Goal: Transaction & Acquisition: Purchase product/service

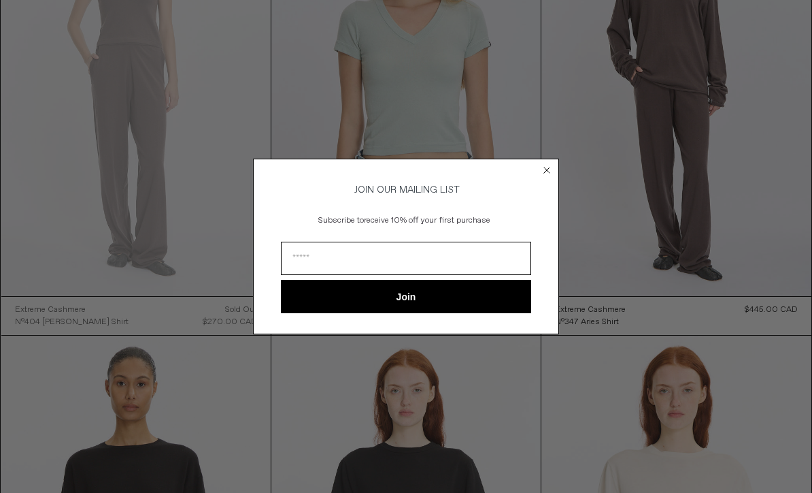
scroll to position [1078, 0]
click at [548, 176] on circle "Close dialog" at bounding box center [547, 169] width 13 height 13
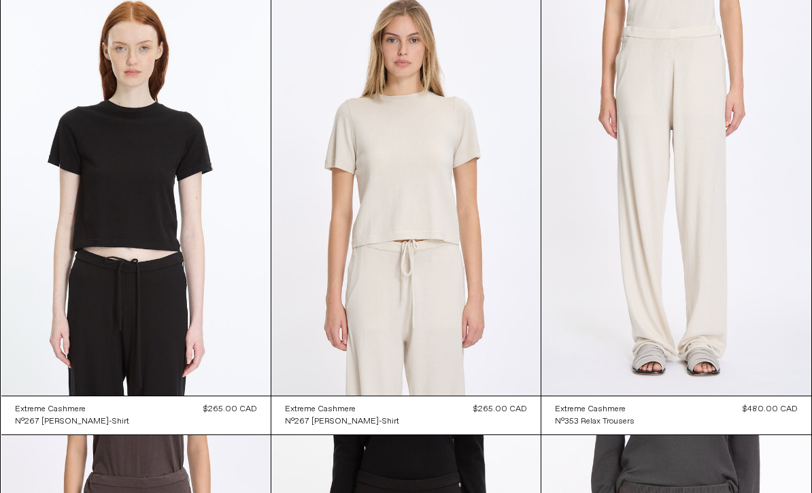
scroll to position [2309, 0]
click at [468, 235] on at bounding box center [405, 193] width 269 height 404
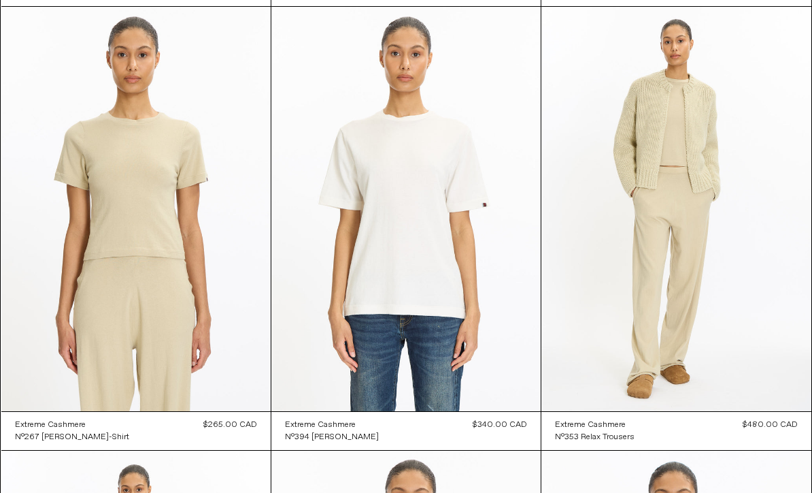
scroll to position [4069, 0]
click at [101, 280] on at bounding box center [135, 209] width 269 height 404
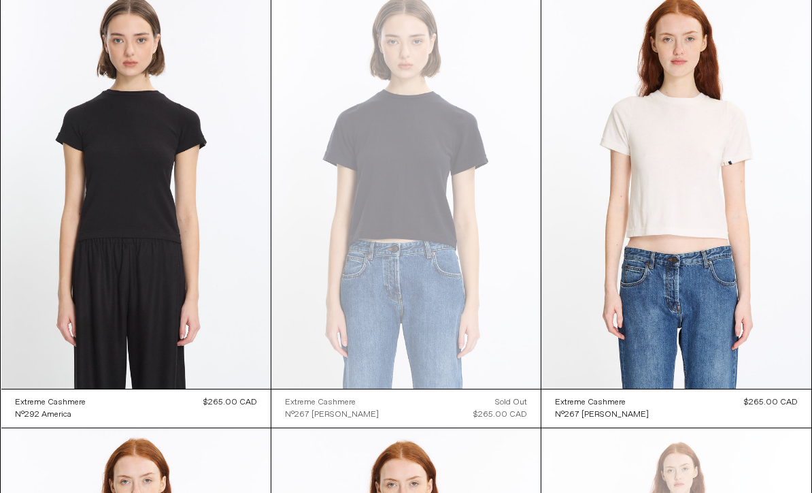
scroll to position [6756, 0]
click at [717, 200] on at bounding box center [676, 186] width 269 height 405
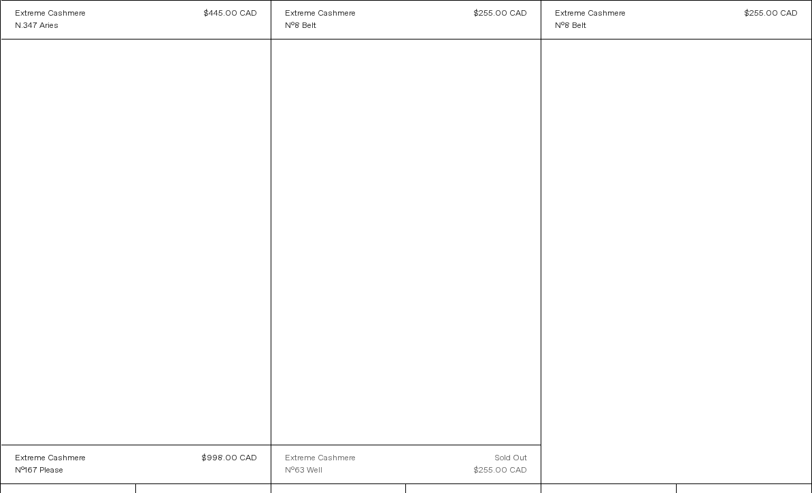
scroll to position [8031, 0]
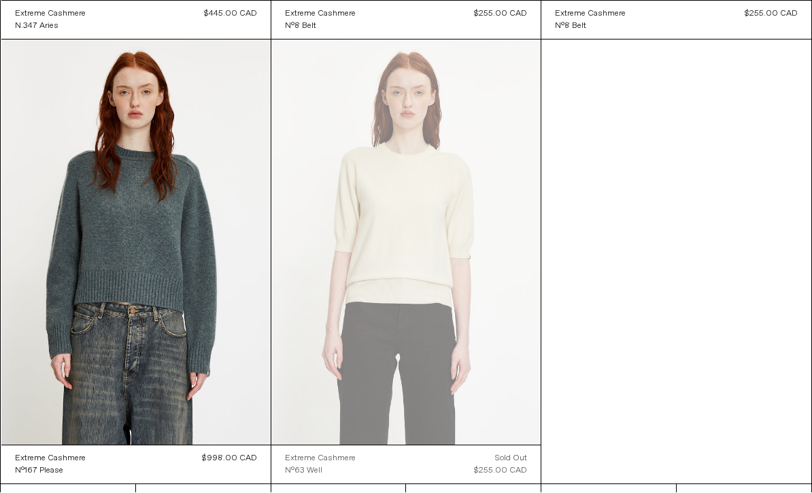
click at [88, 281] on at bounding box center [135, 242] width 269 height 404
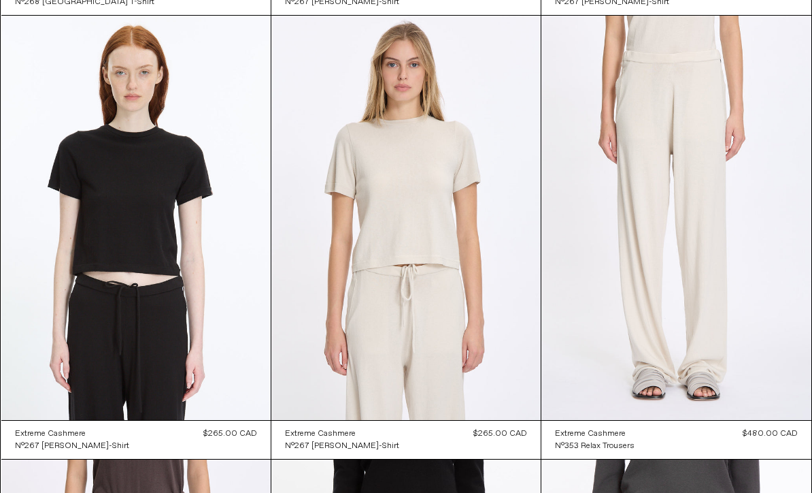
scroll to position [2284, 0]
click at [748, 303] on at bounding box center [676, 218] width 269 height 405
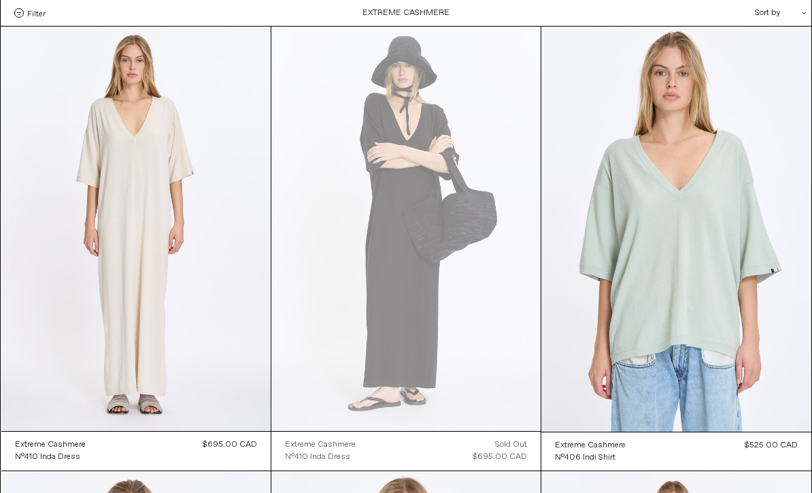
scroll to position [2329, 0]
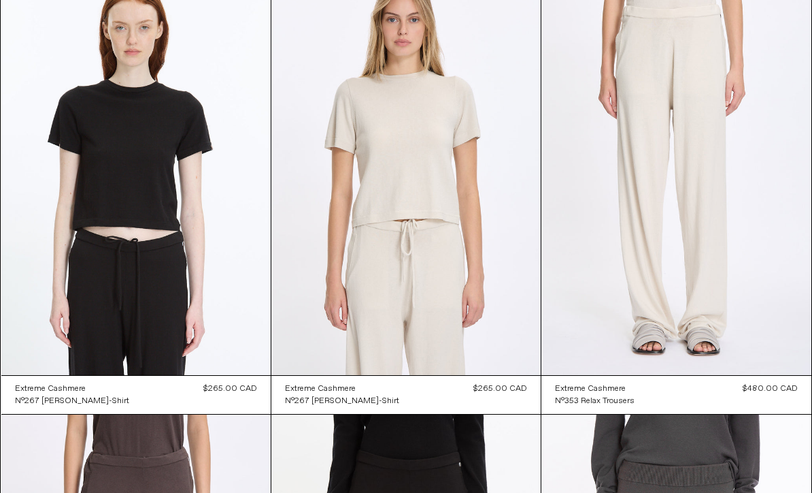
click at [446, 227] on at bounding box center [405, 173] width 269 height 404
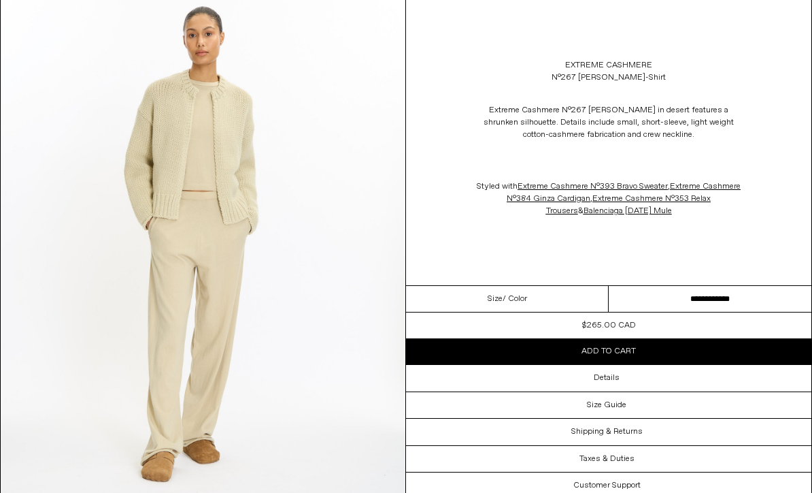
scroll to position [1532, 0]
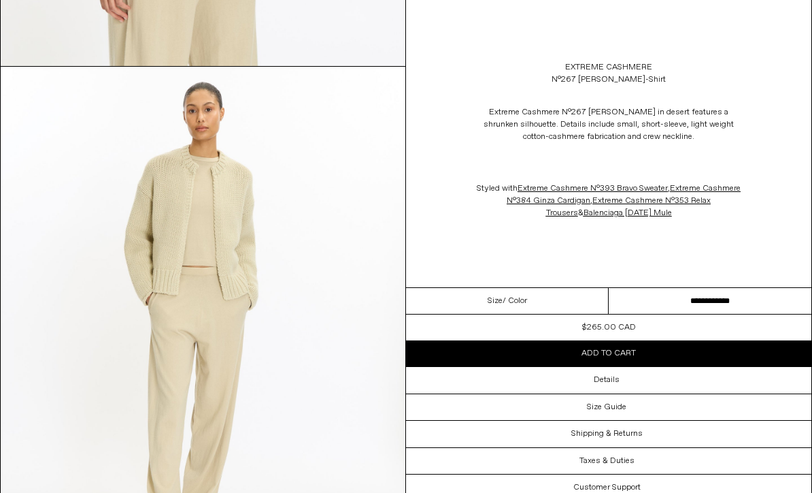
click at [655, 352] on button "Add to cart" at bounding box center [609, 353] width 406 height 26
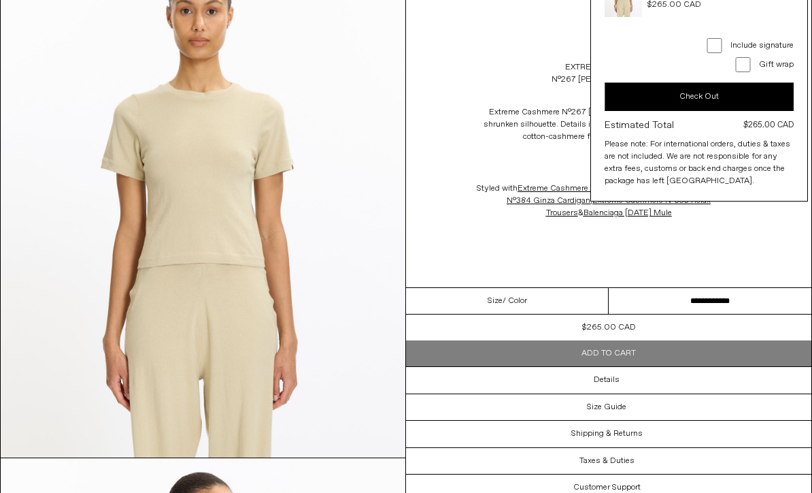
scroll to position [0, 0]
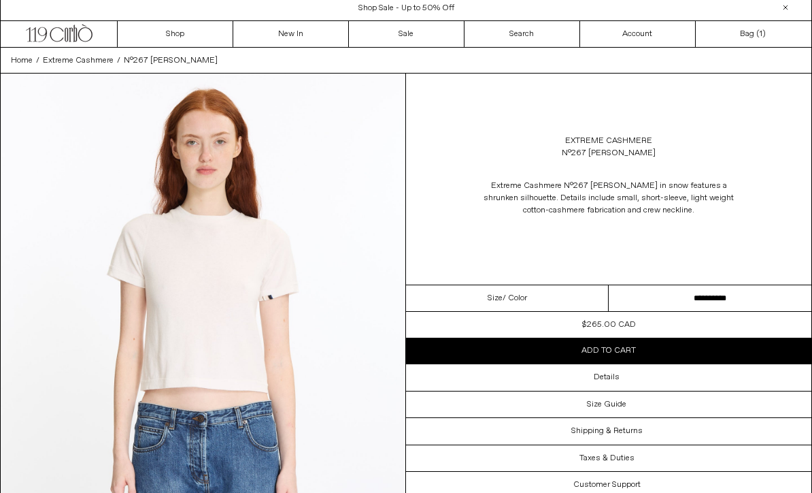
scroll to position [5, 0]
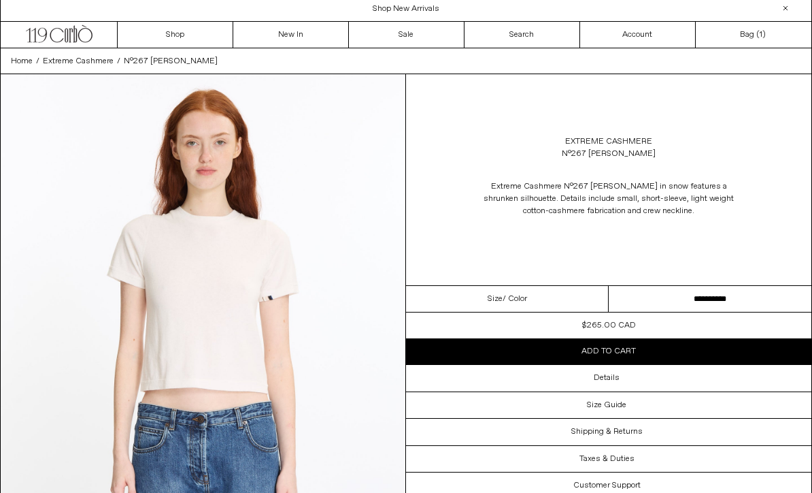
click at [678, 350] on button "Add to cart" at bounding box center [609, 351] width 406 height 26
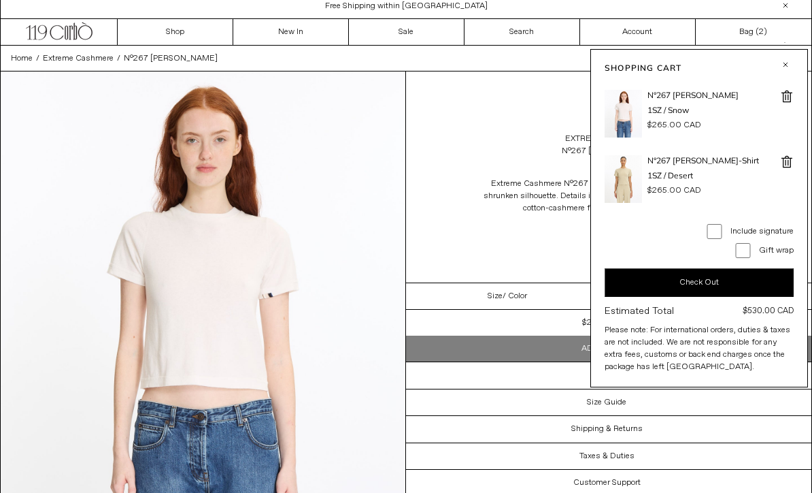
scroll to position [0, 0]
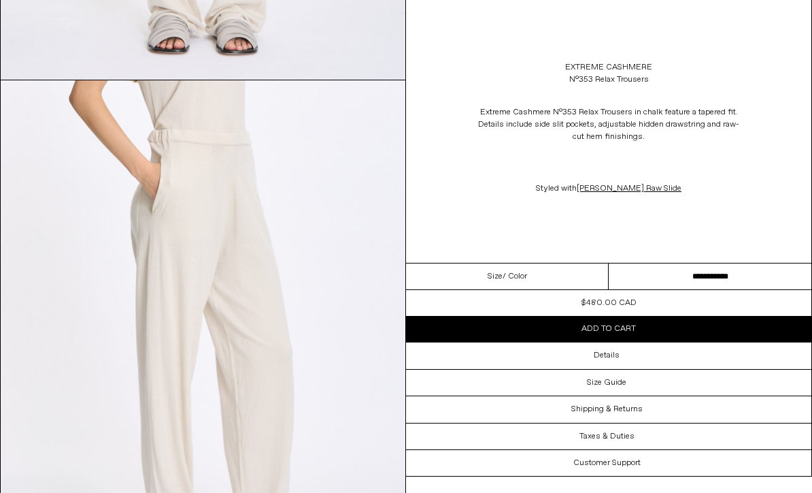
scroll to position [503, 0]
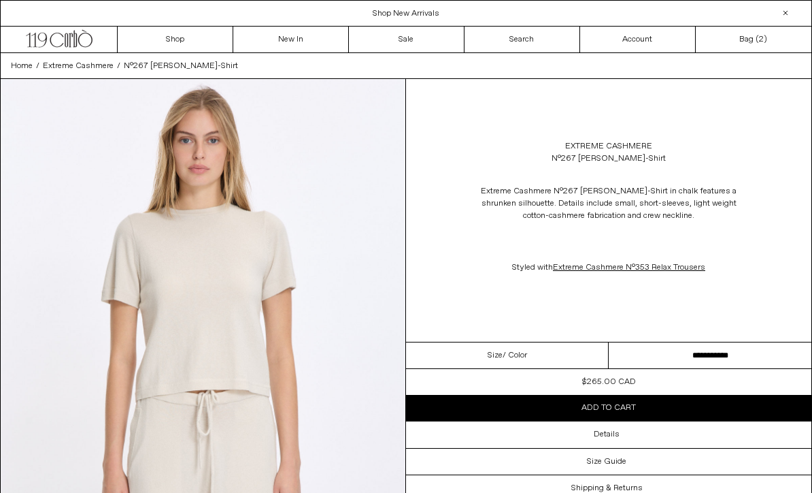
click at [649, 405] on button "Add to cart" at bounding box center [609, 408] width 406 height 26
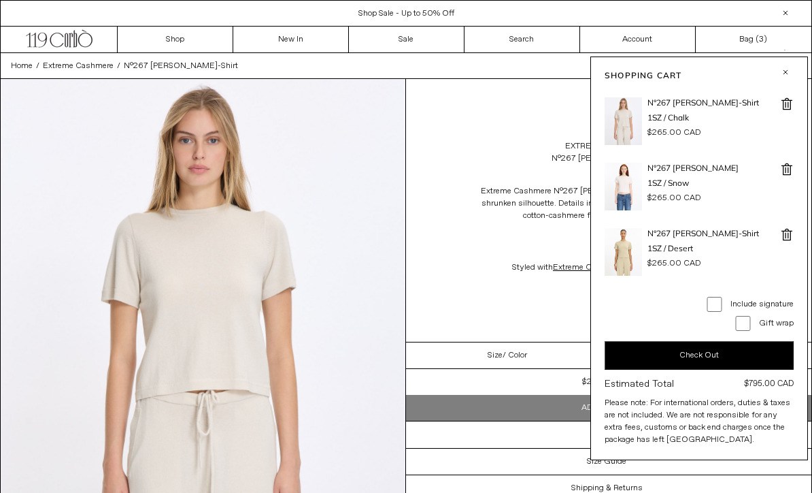
click at [282, 42] on link "New In" at bounding box center [291, 40] width 116 height 26
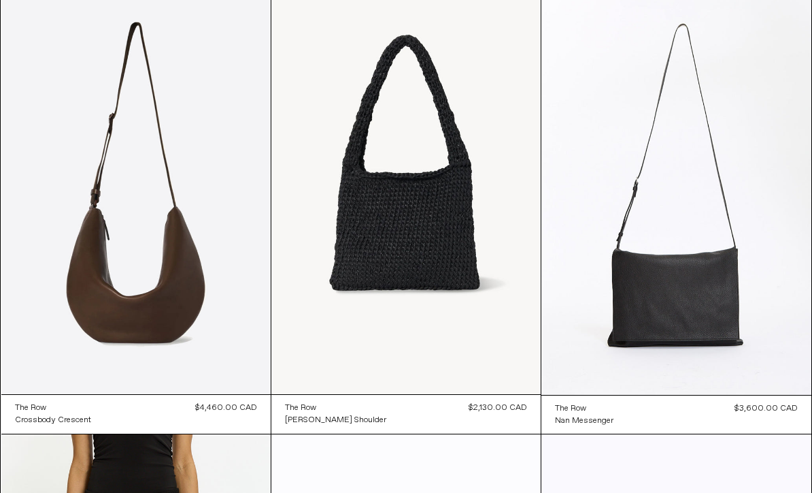
scroll to position [90, 0]
click at [88, 264] on at bounding box center [135, 192] width 269 height 404
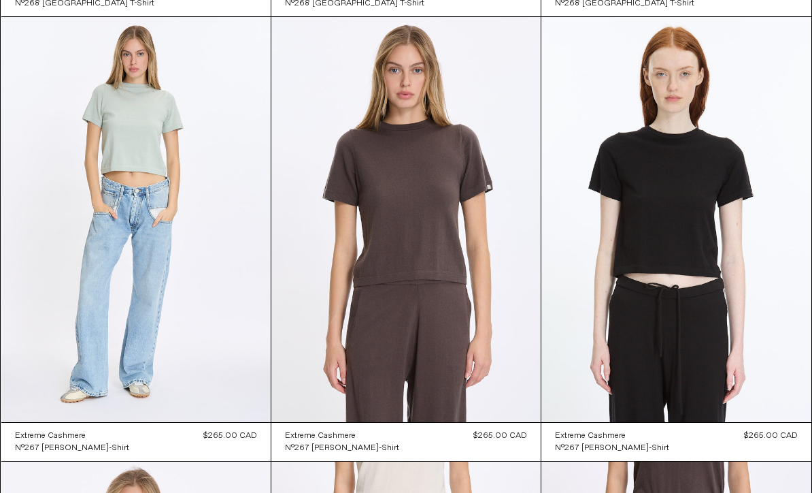
scroll to position [13368, 0]
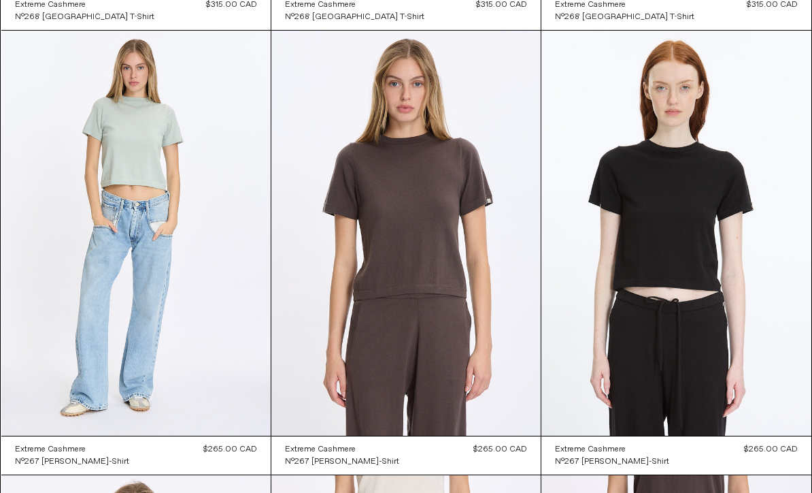
click at [84, 258] on at bounding box center [135, 233] width 269 height 404
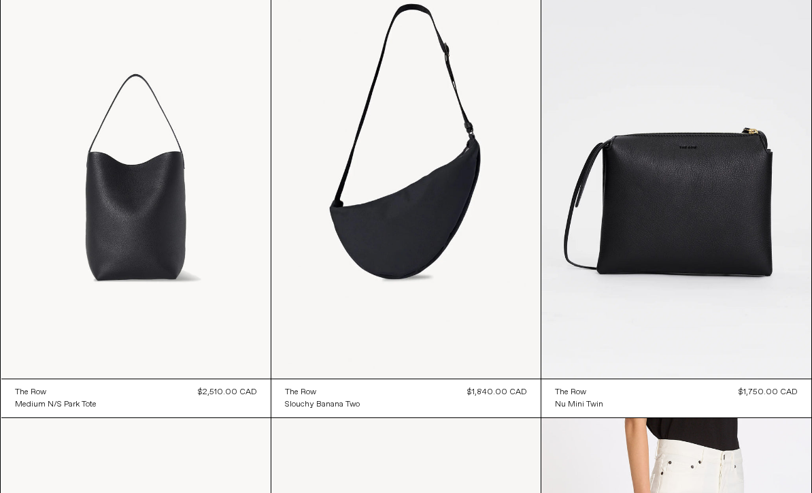
scroll to position [29409, 0]
click at [354, 235] on at bounding box center [405, 175] width 269 height 404
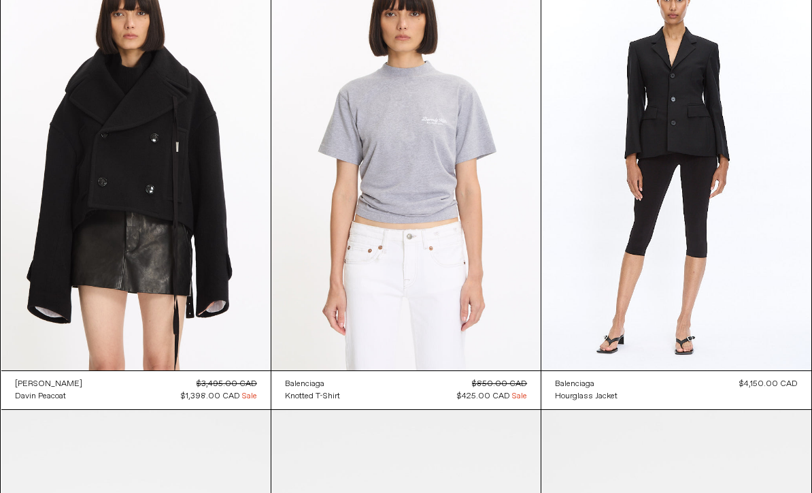
scroll to position [53834, 0]
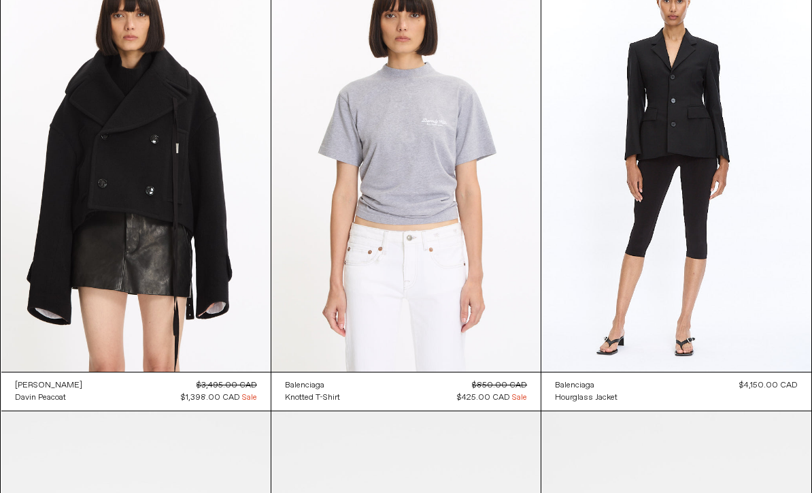
click at [328, 244] on at bounding box center [405, 169] width 269 height 404
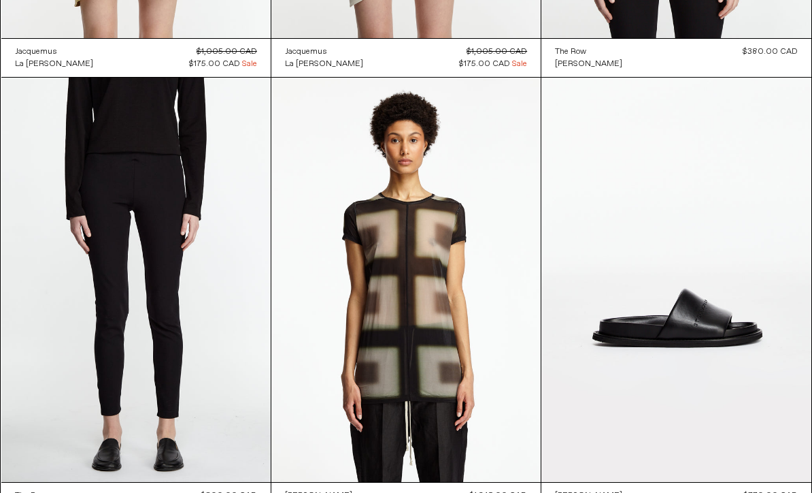
scroll to position [75478, 0]
click at [99, 246] on at bounding box center [135, 280] width 269 height 404
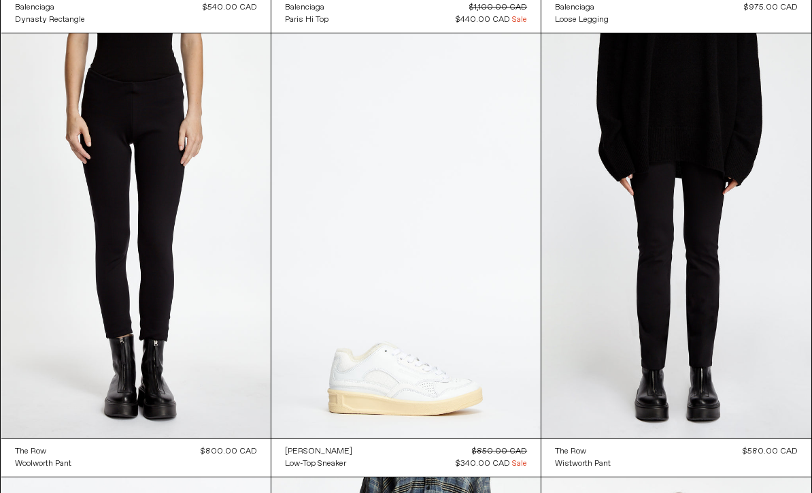
scroll to position [79074, 0]
click at [100, 252] on at bounding box center [135, 236] width 269 height 404
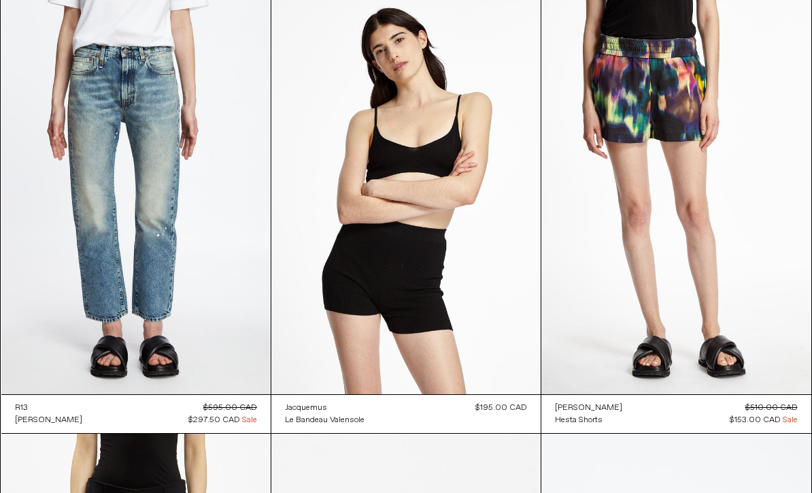
scroll to position [82661, 0]
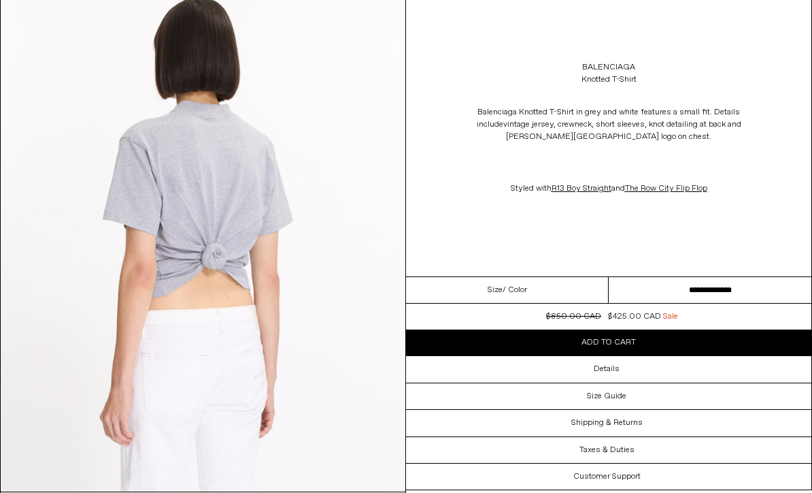
scroll to position [600, 0]
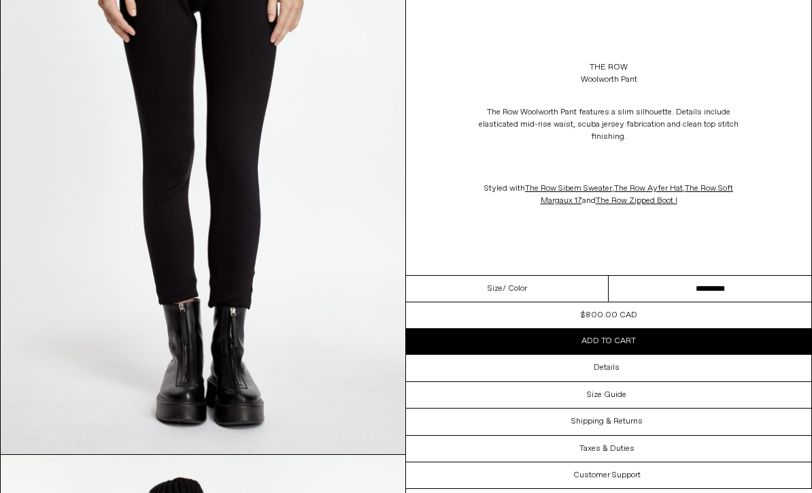
scroll to position [205, 0]
